Goal: Task Accomplishment & Management: Manage account settings

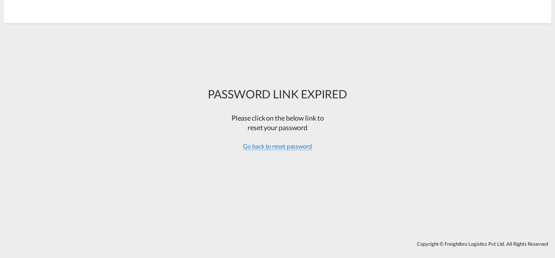
click at [293, 148] on span "Go back to reset password" at bounding box center [277, 147] width 69 height 8
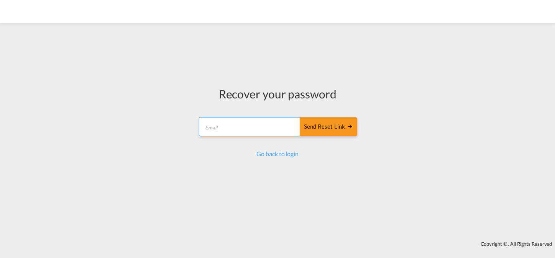
click at [263, 130] on input "email" at bounding box center [250, 126] width 102 height 19
type input "[EMAIL_ADDRESS][DOMAIN_NAME]"
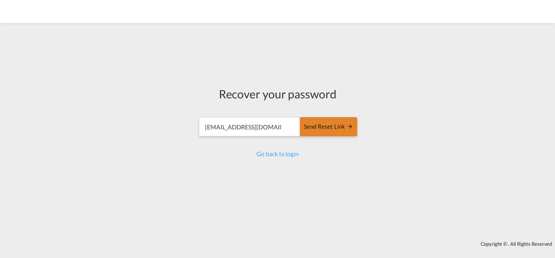
click at [322, 128] on div "Send reset link" at bounding box center [328, 127] width 49 height 9
click at [325, 128] on div "Send reset link" at bounding box center [328, 127] width 49 height 9
